Goal: Information Seeking & Learning: Learn about a topic

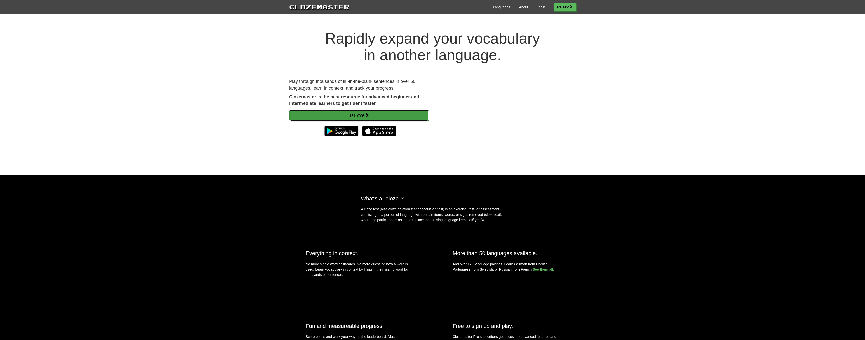
drag, startPoint x: 355, startPoint y: 111, endPoint x: 355, endPoint y: 119, distance: 7.5
click at [355, 119] on link "Play" at bounding box center [359, 116] width 140 height 12
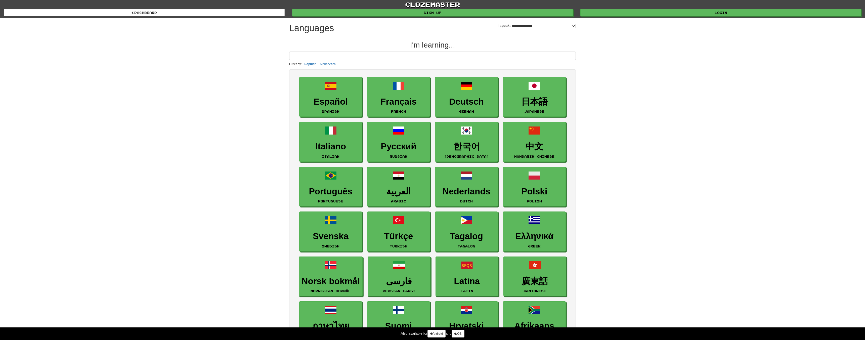
select select "*******"
click at [378, 88] on link "Français French" at bounding box center [398, 97] width 63 height 40
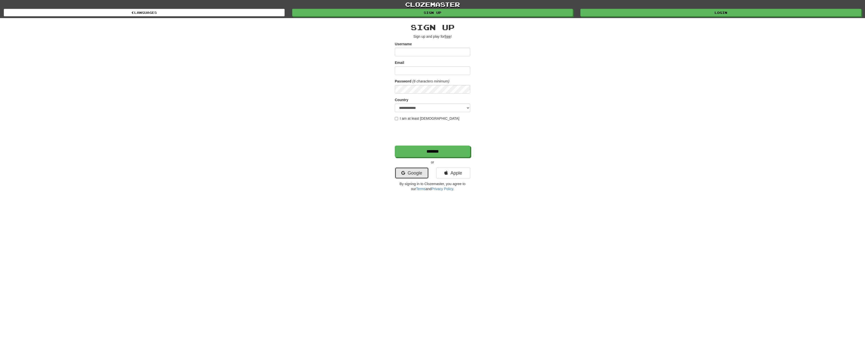
click at [413, 170] on link "Google" at bounding box center [412, 173] width 34 height 12
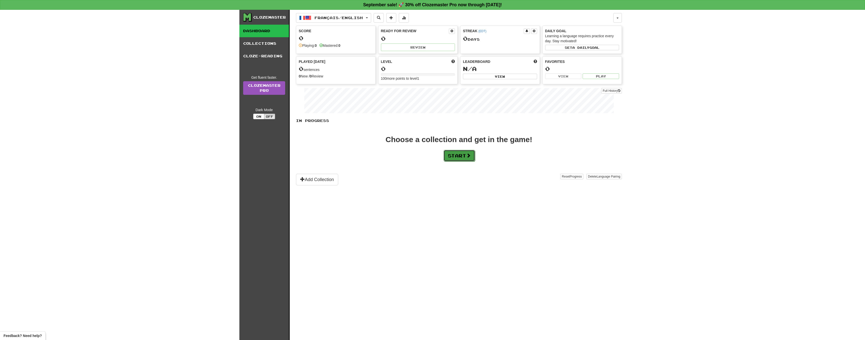
click at [456, 156] on button "Start" at bounding box center [459, 156] width 31 height 12
